Goal: Download file/media

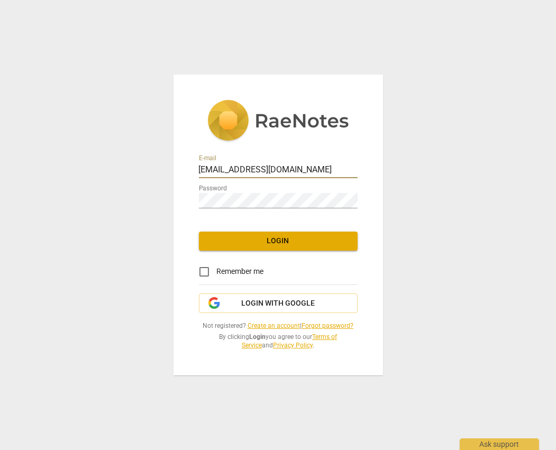
click at [277, 235] on button "Login" at bounding box center [278, 241] width 159 height 19
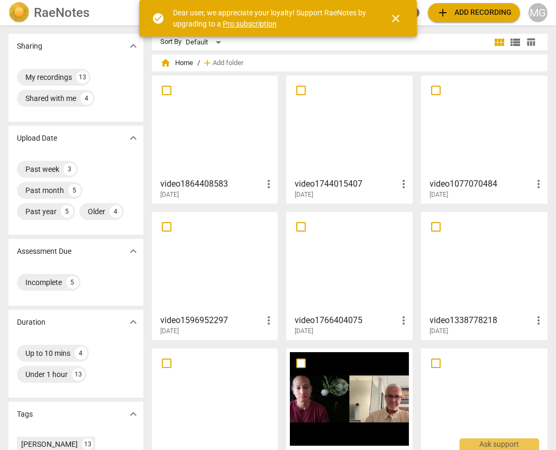
click at [205, 139] on div at bounding box center [215, 126] width 119 height 94
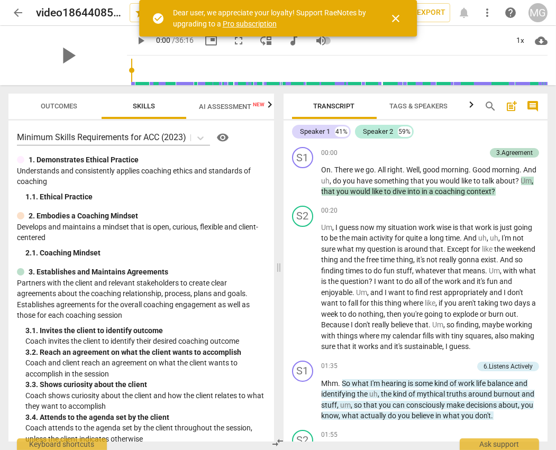
scroll to position [736, 0]
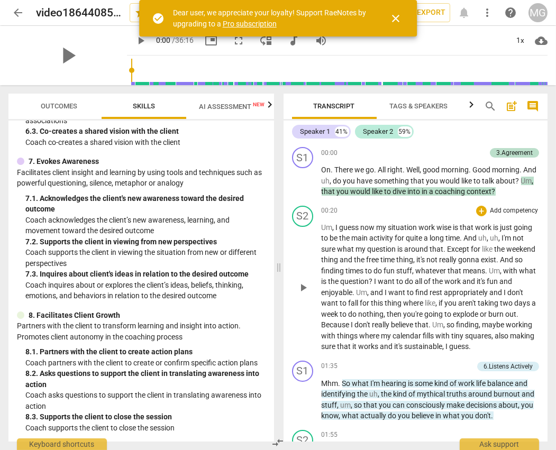
click at [360, 251] on span "my" at bounding box center [362, 249] width 12 height 8
click at [327, 107] on span "Transcript" at bounding box center [334, 106] width 41 height 8
click at [471, 104] on icon "button" at bounding box center [472, 104] width 4 height 6
click at [419, 104] on span "Analytics" at bounding box center [425, 106] width 36 height 8
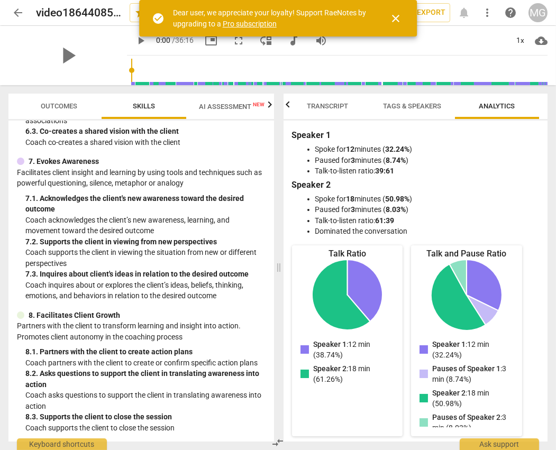
scroll to position [0, 6]
click at [288, 105] on icon "button" at bounding box center [287, 104] width 13 height 13
click at [395, 15] on span "close" at bounding box center [395, 18] width 13 height 13
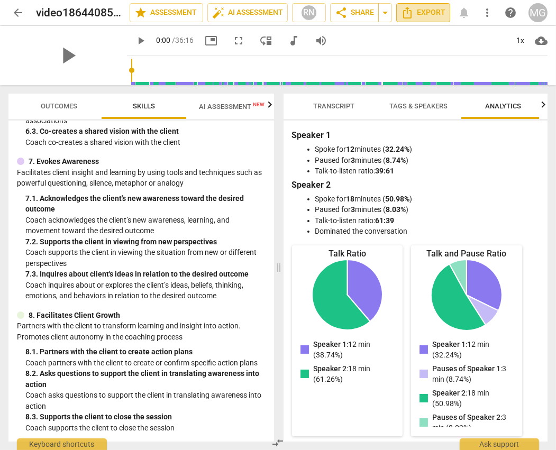
click at [416, 11] on span "Export" at bounding box center [423, 12] width 44 height 13
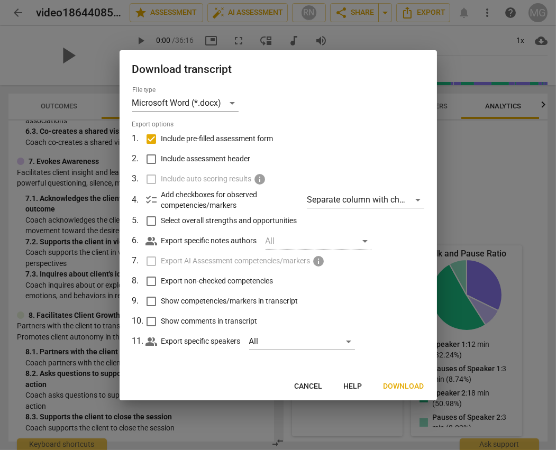
click at [153, 138] on input "Include pre-filled assessment form" at bounding box center [151, 139] width 20 height 20
checkbox input "false"
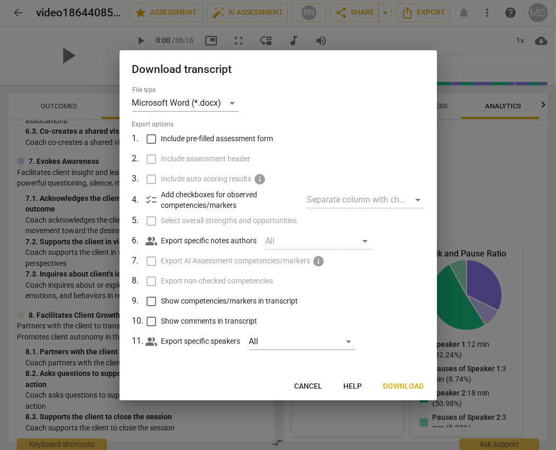
click at [411, 386] on span "Download" at bounding box center [404, 386] width 41 height 11
